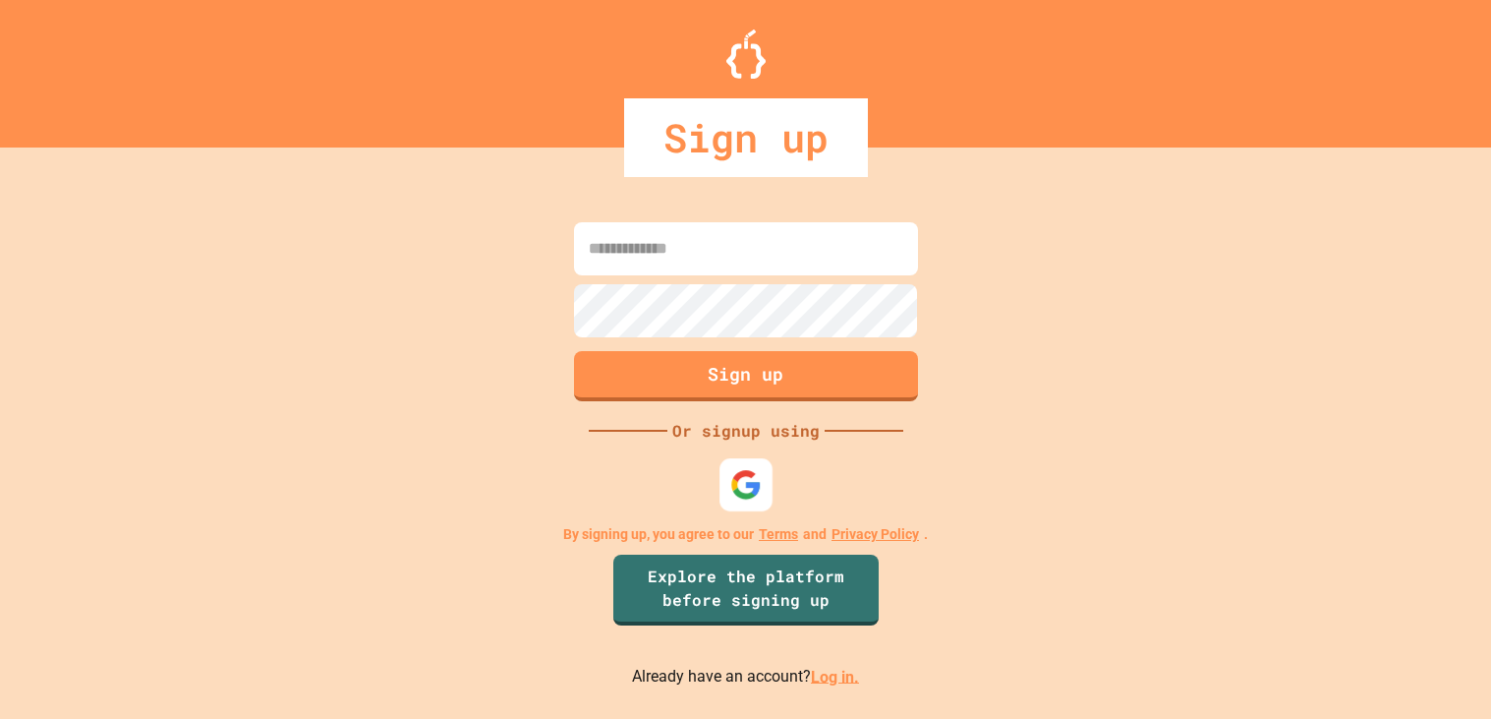
click at [735, 470] on img at bounding box center [744, 483] width 31 height 31
click at [747, 474] on img at bounding box center [745, 484] width 32 height 32
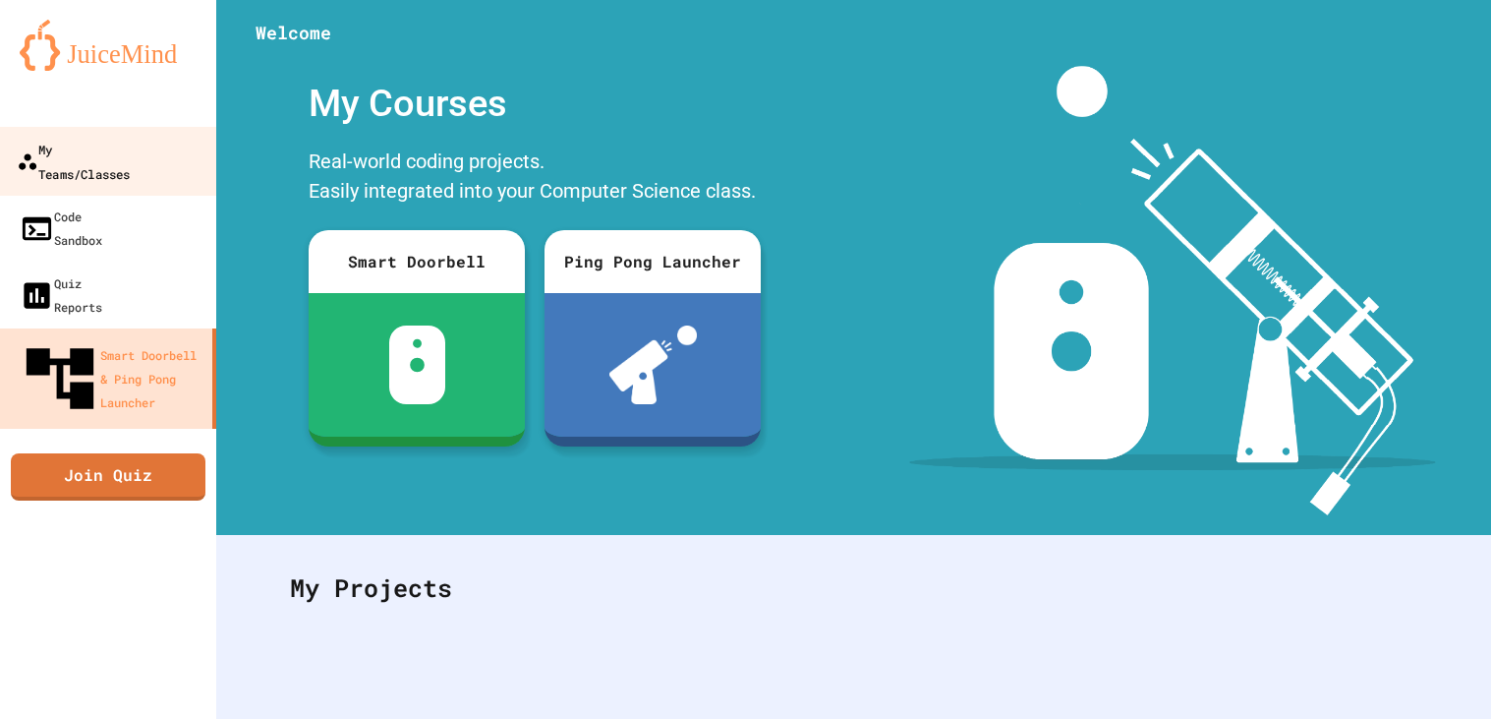
click at [130, 147] on div "My Teams/Classes" at bounding box center [73, 161] width 113 height 48
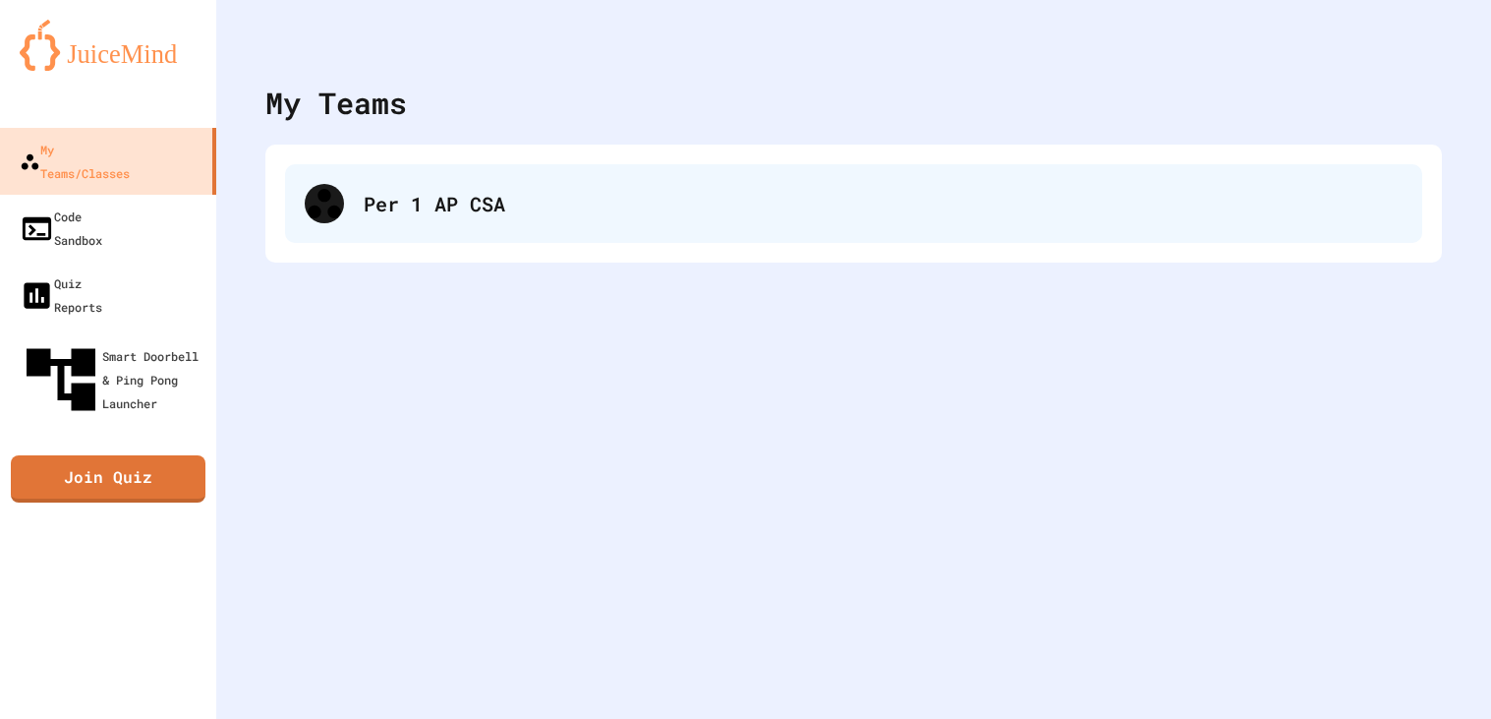
click at [584, 195] on div "Per 1 AP CSA" at bounding box center [883, 203] width 1039 height 29
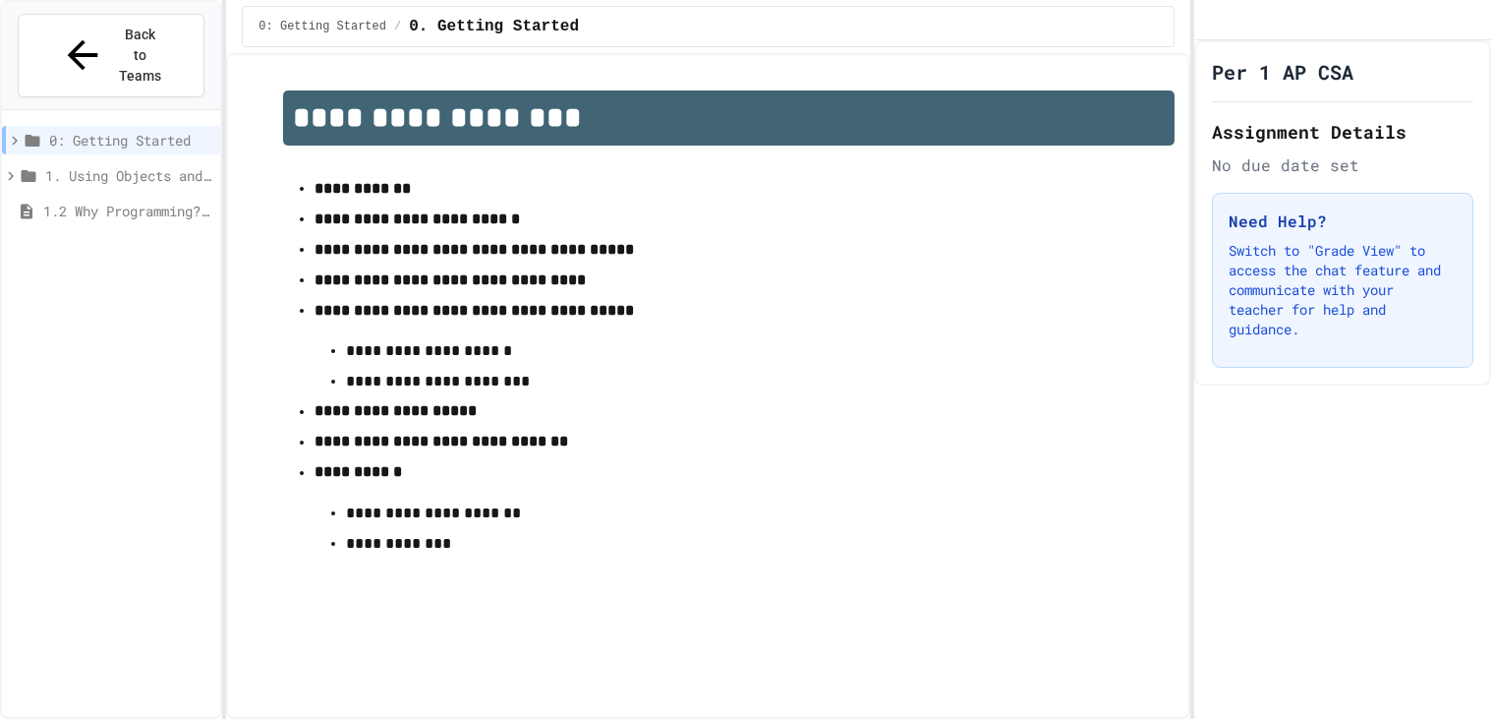
click at [129, 201] on span "1.2 Why Programming? Why [GEOGRAPHIC_DATA]?" at bounding box center [127, 211] width 169 height 21
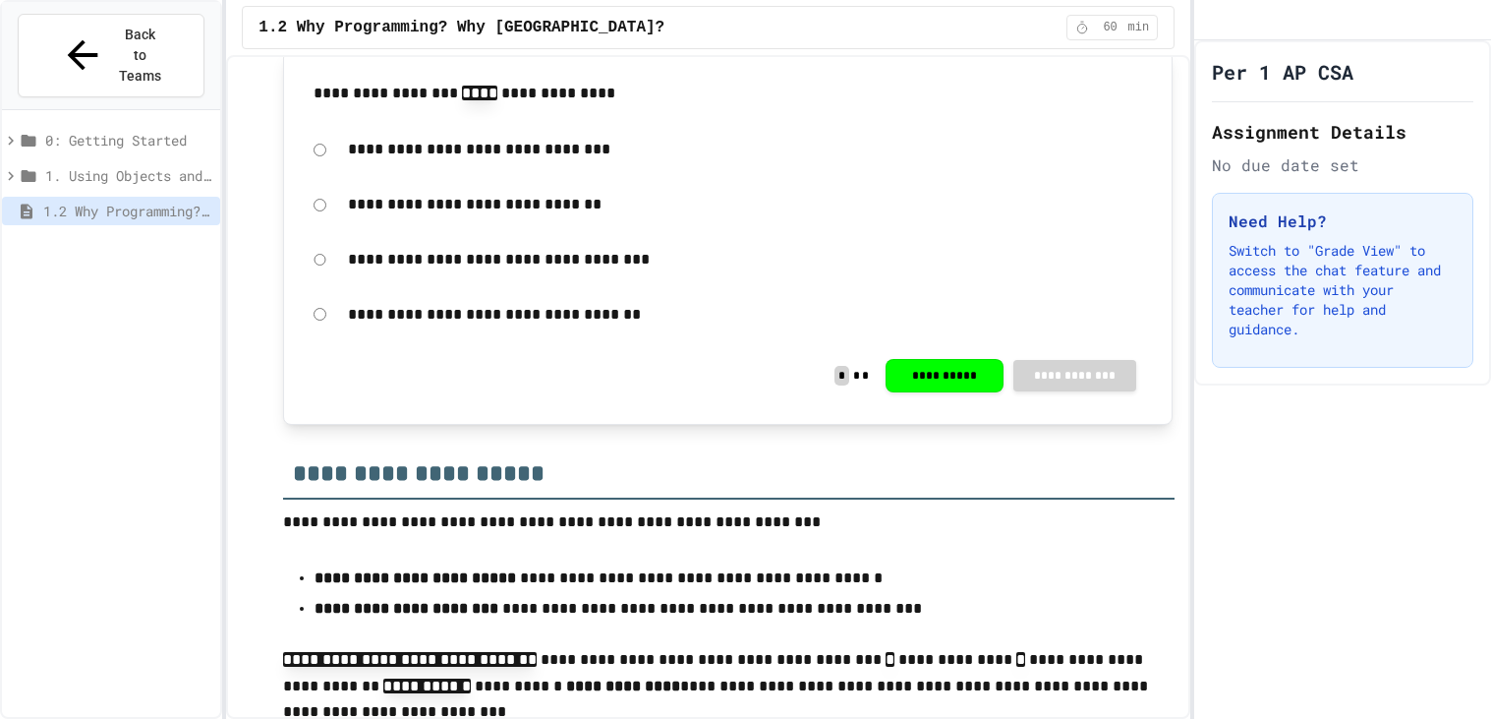
scroll to position [2587, 0]
